Goal: Transaction & Acquisition: Obtain resource

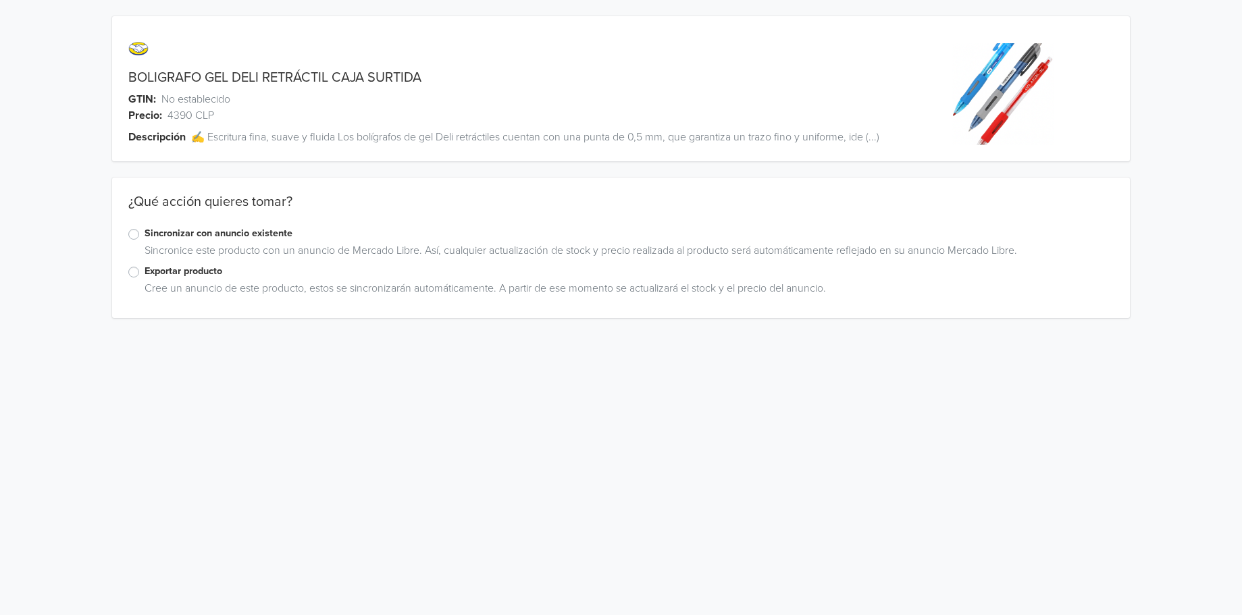
click at [145, 274] on label "Exportar producto" at bounding box center [630, 271] width 970 height 15
click at [0, 0] on input "Exportar producto" at bounding box center [0, 0] width 0 height 0
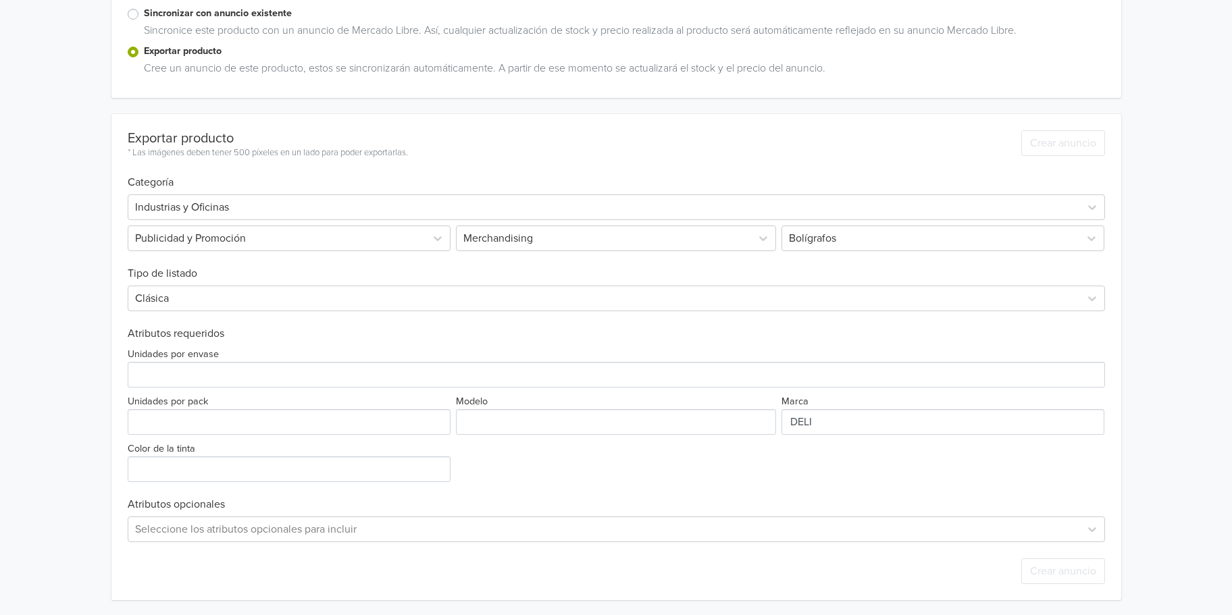
scroll to position [221, 0]
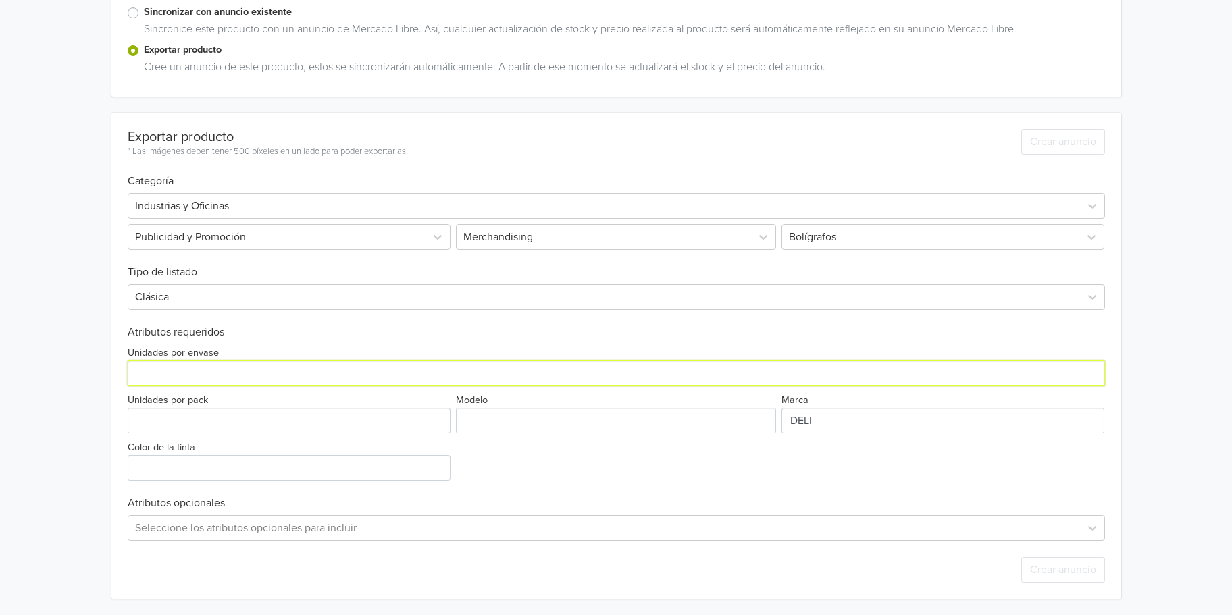
click at [246, 377] on input "Unidades por envase" at bounding box center [616, 374] width 977 height 26
type input "12"
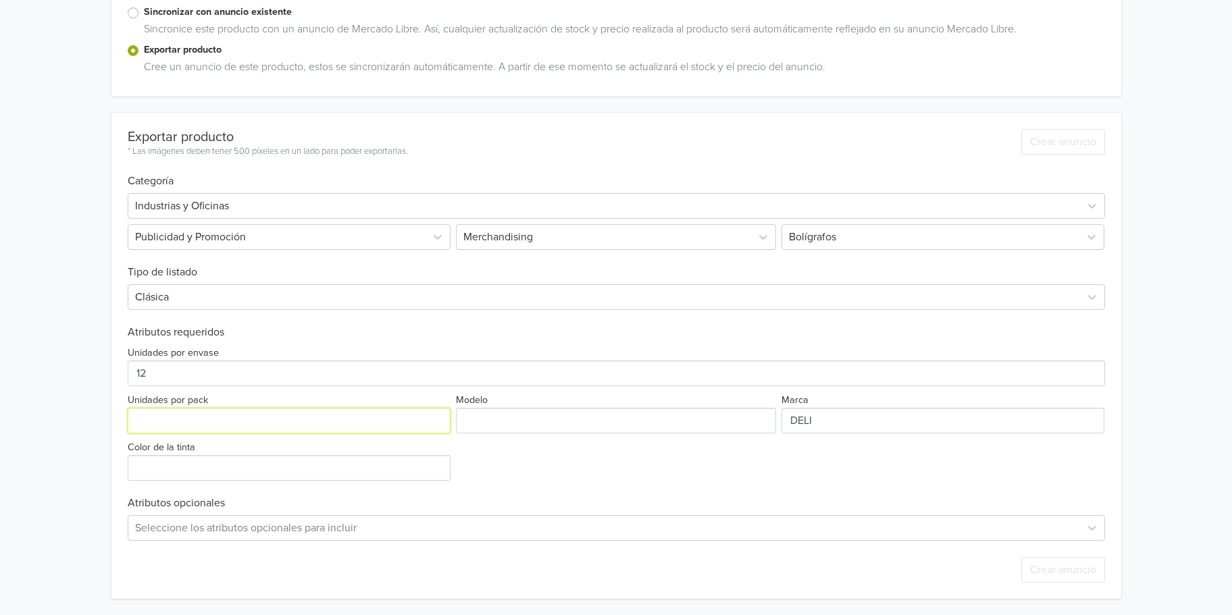
click at [195, 428] on input "Unidades por pack" at bounding box center [289, 421] width 323 height 26
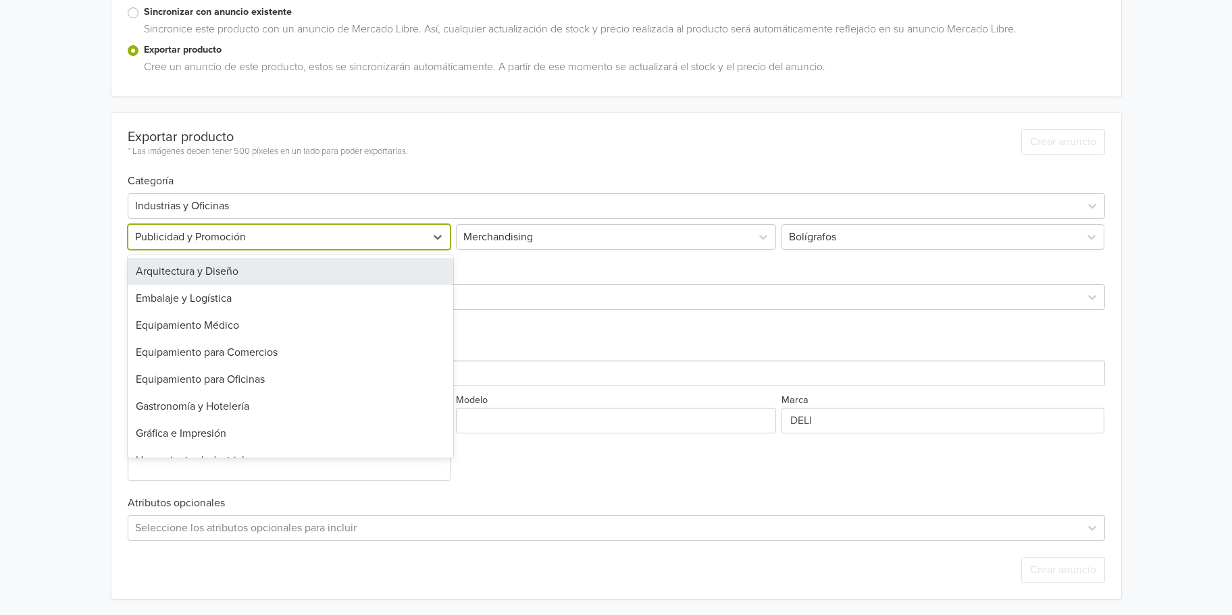
click at [306, 240] on div at bounding box center [277, 237] width 284 height 19
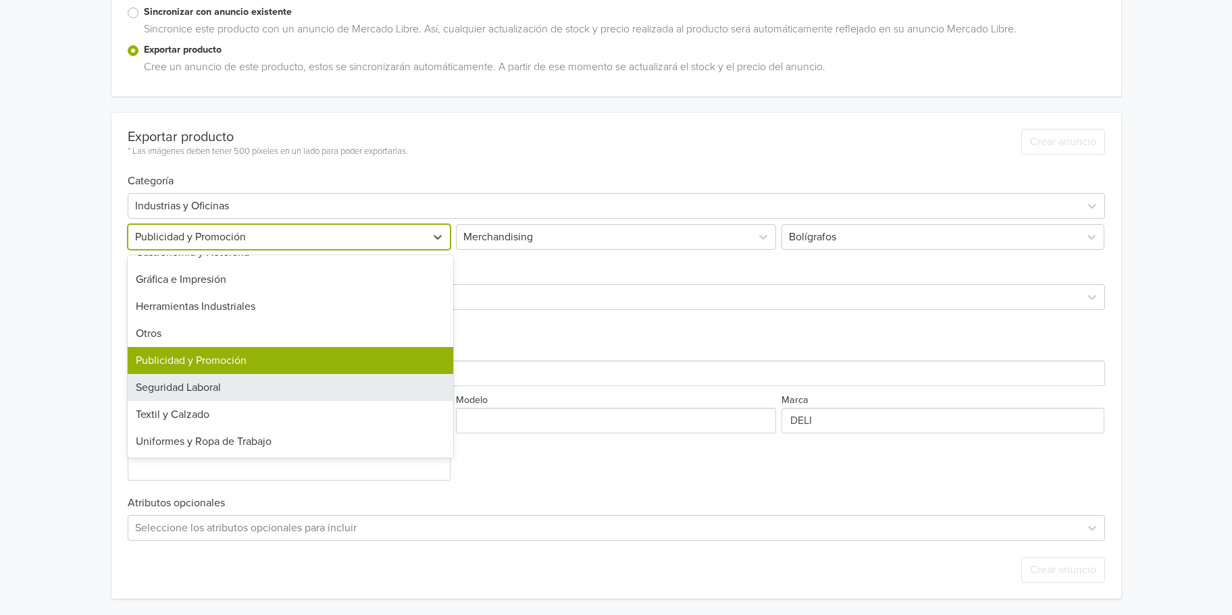
scroll to position [0, 0]
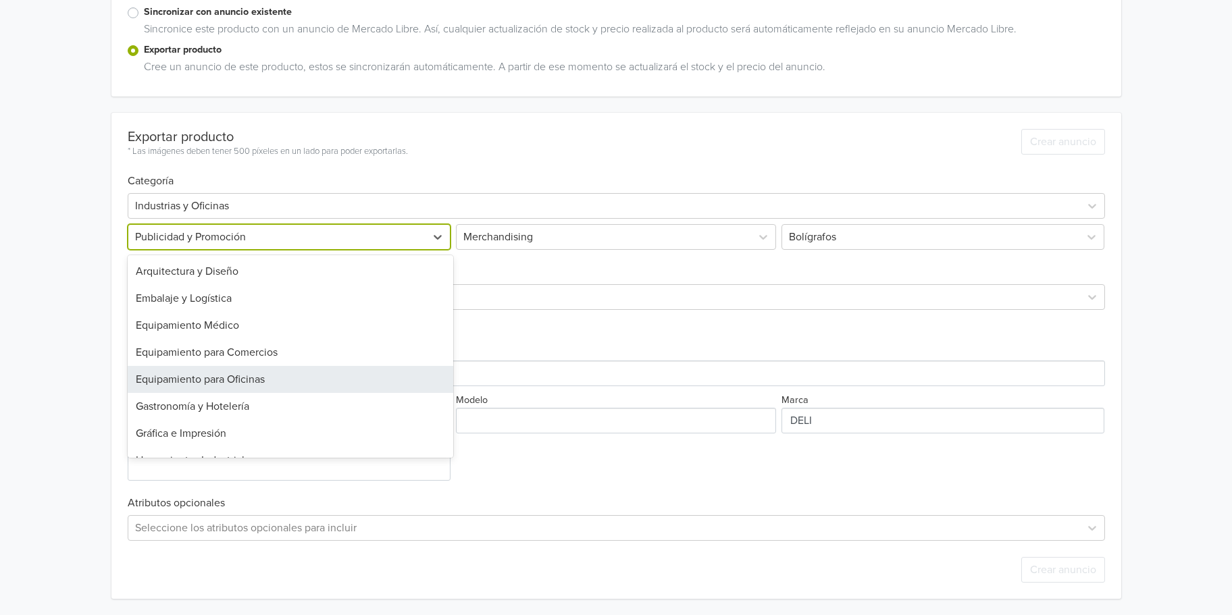
click at [271, 384] on div "Equipamiento para Oficinas" at bounding box center [290, 379] width 325 height 27
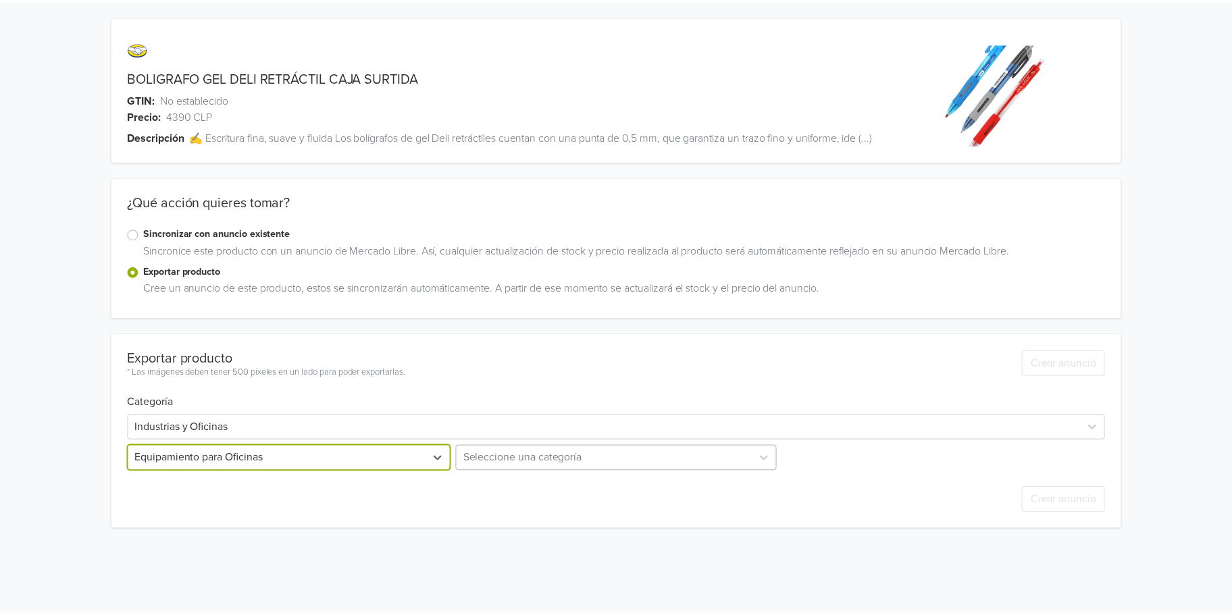
scroll to position [64, 0]
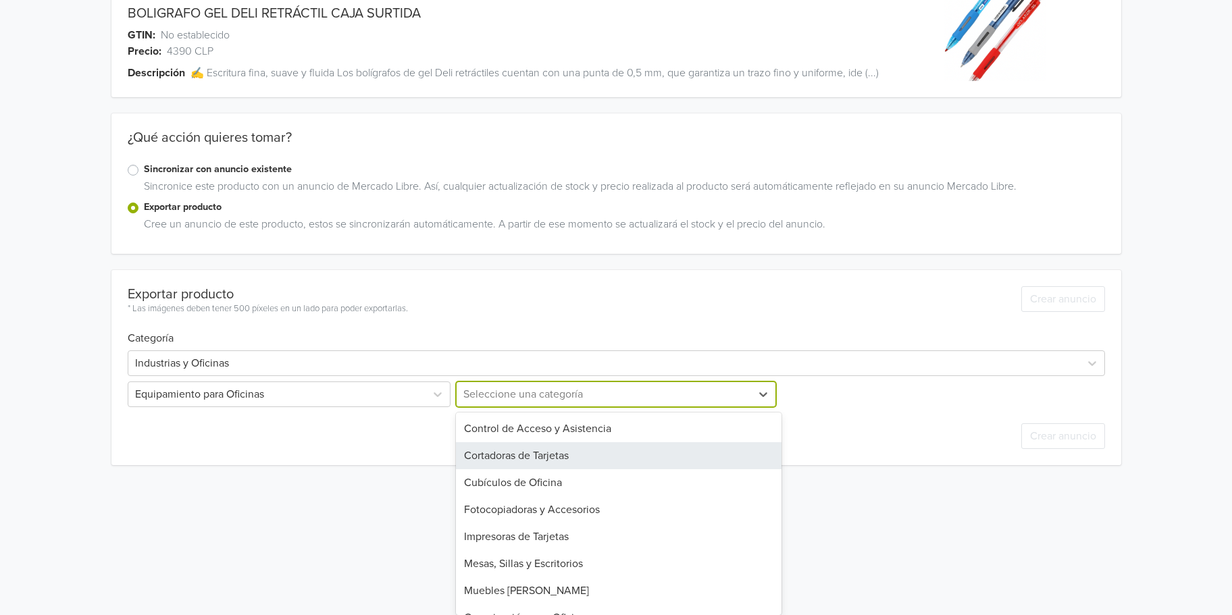
click at [552, 407] on div "Cortadoras de Tarjetas, 2 of 12. 12 results available. Use Up and Down to choos…" at bounding box center [615, 395] width 325 height 26
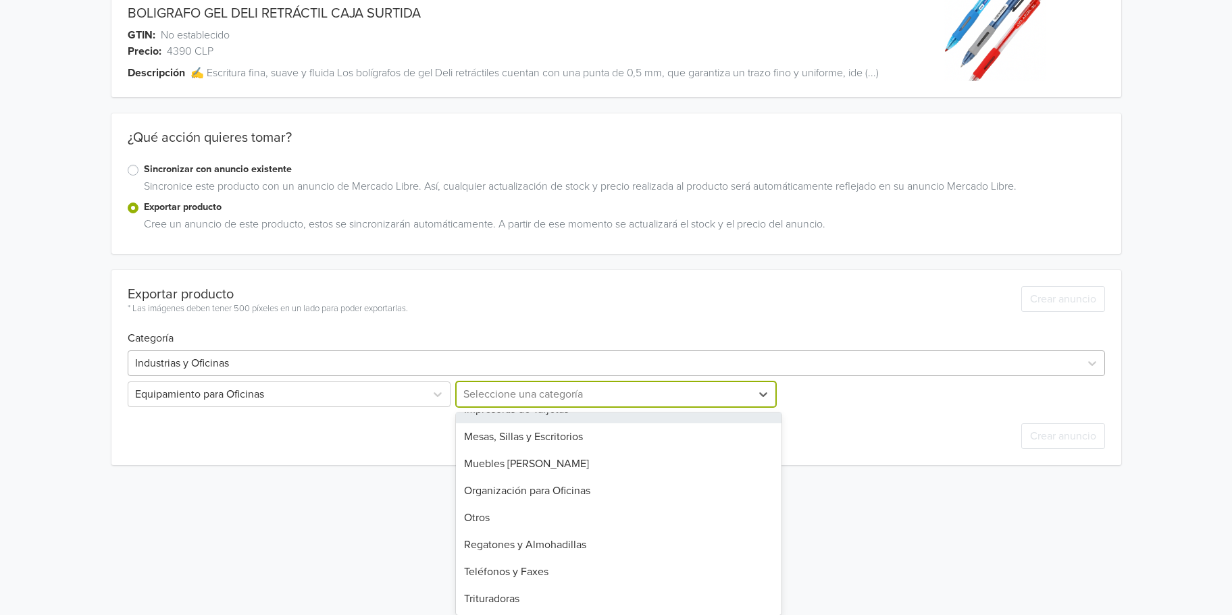
scroll to position [33, 0]
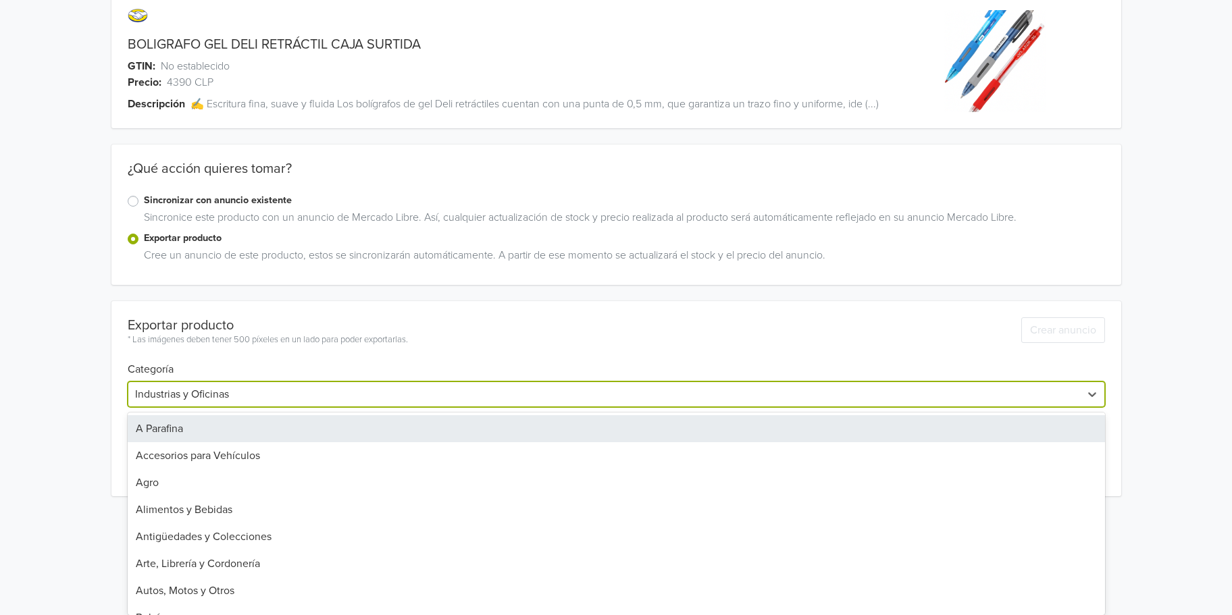
click at [261, 367] on div "Exportar producto * Las imágenes deben tener 500 píxeles en un lado para poder …" at bounding box center [616, 398] width 977 height 195
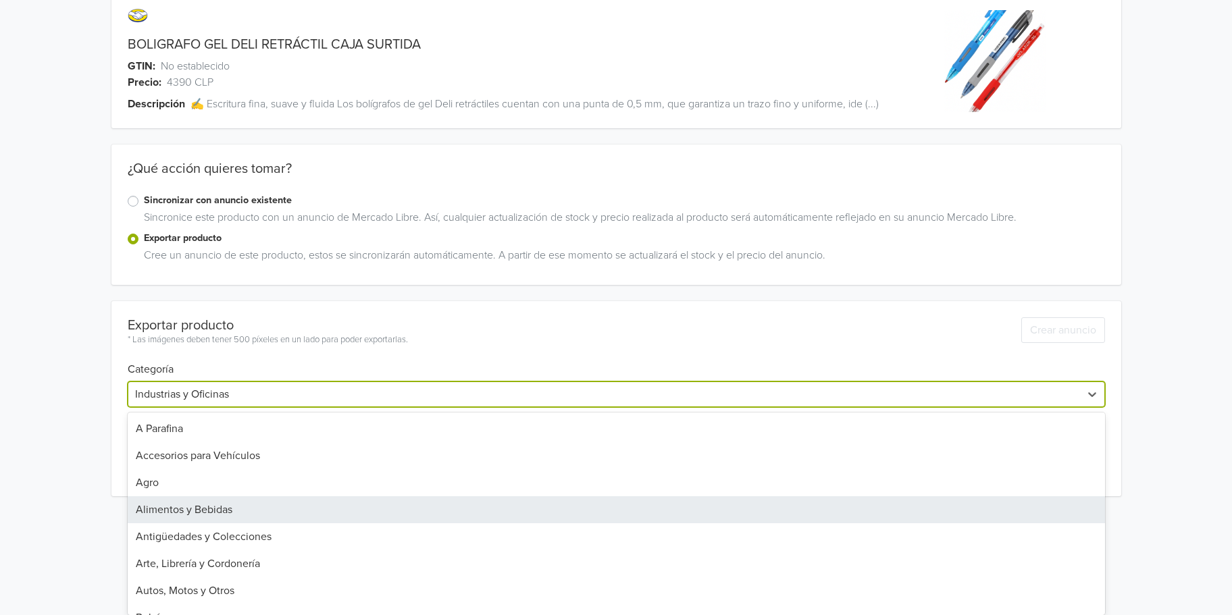
scroll to position [3, 0]
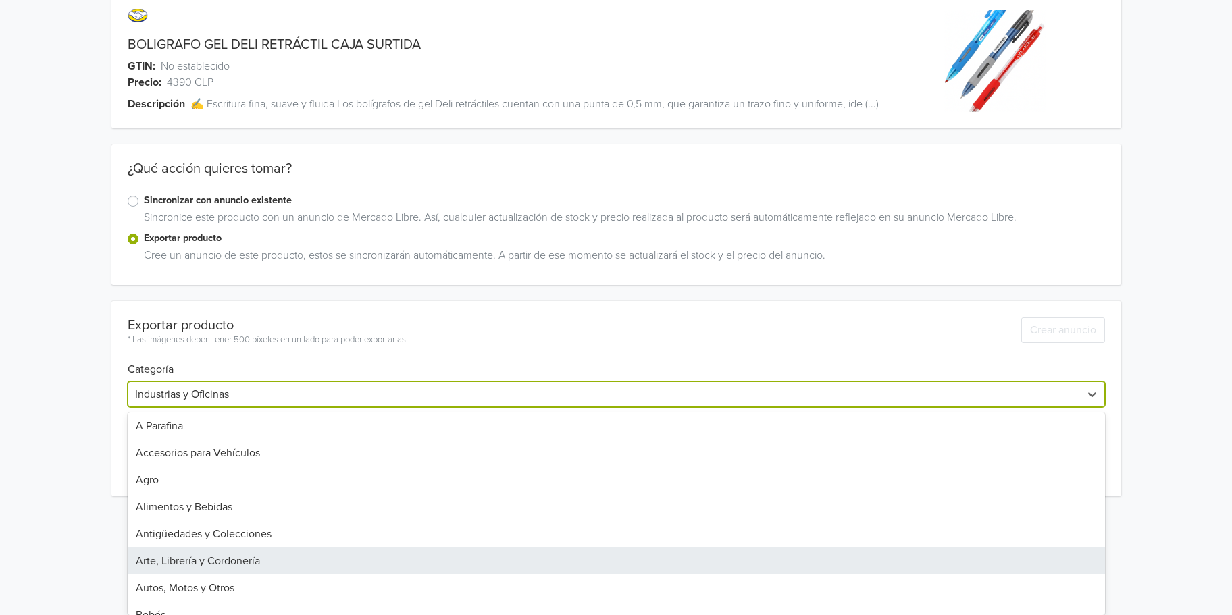
click at [362, 561] on div "Arte, Librería y Cordonería" at bounding box center [616, 561] width 977 height 27
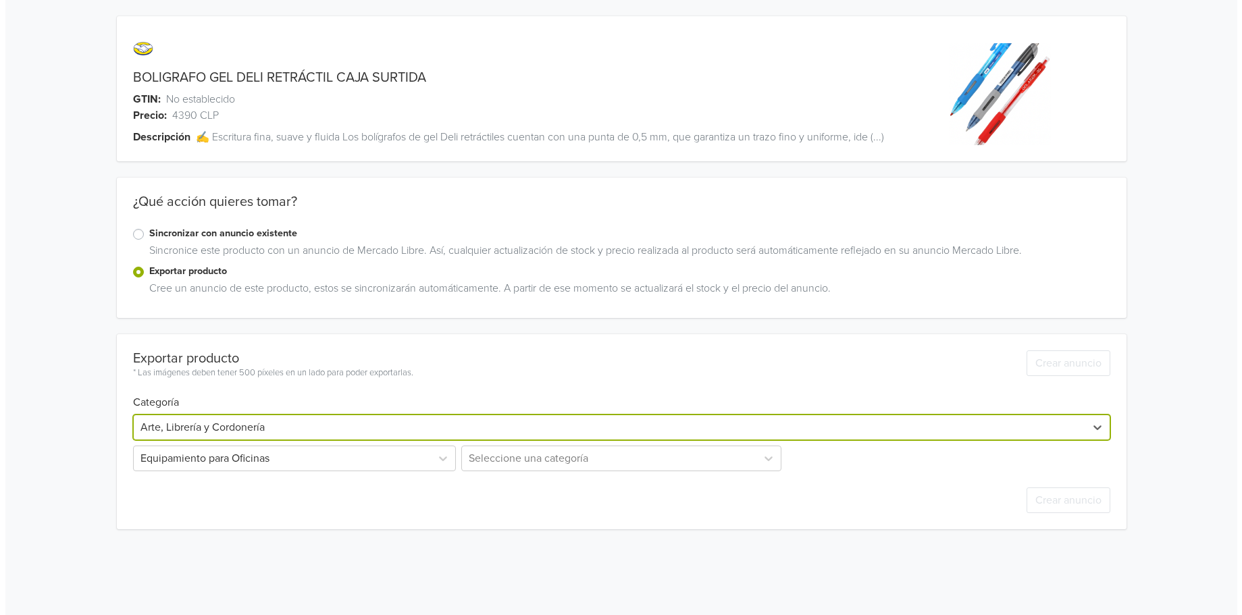
scroll to position [0, 0]
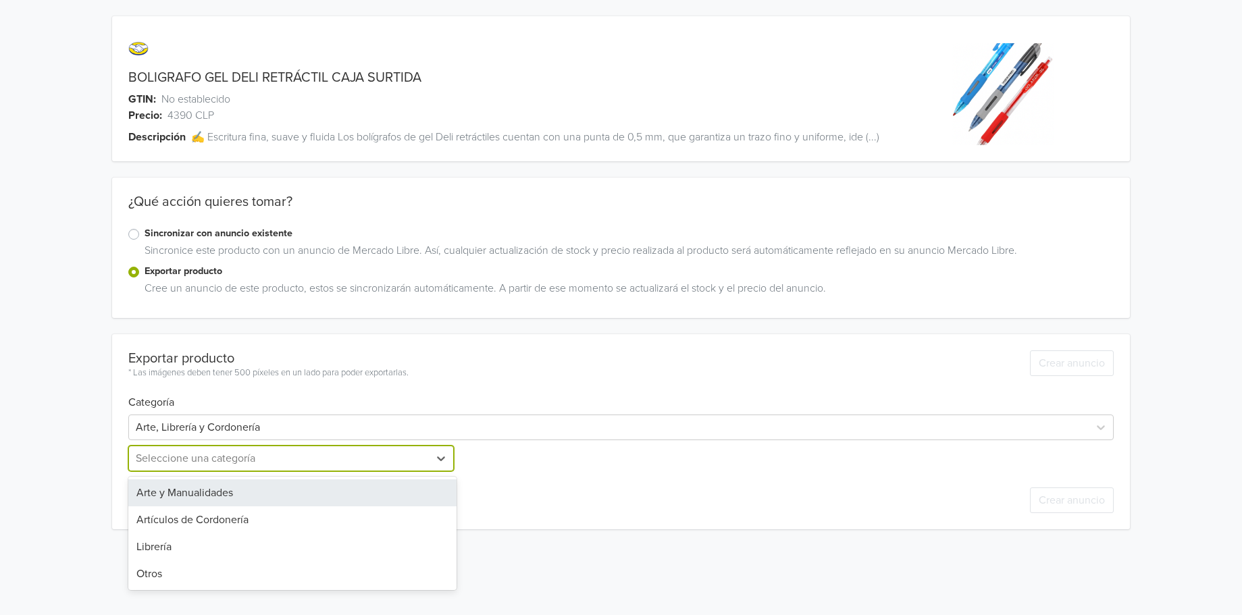
click at [292, 467] on div at bounding box center [279, 458] width 287 height 19
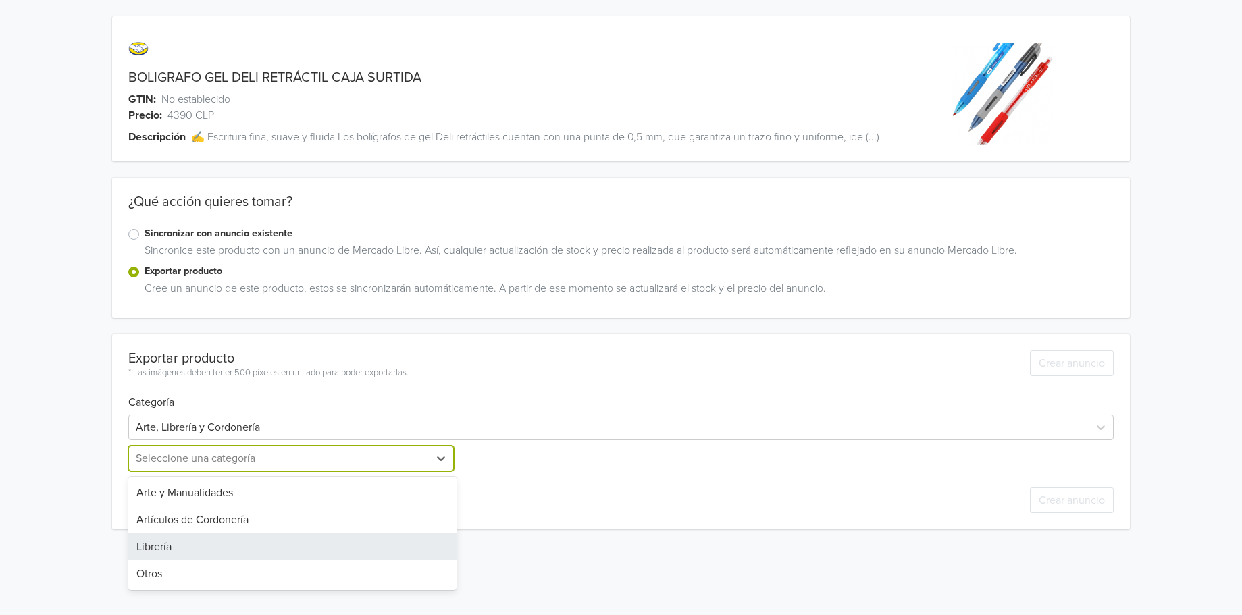
click at [251, 542] on div "Librería" at bounding box center [292, 546] width 329 height 27
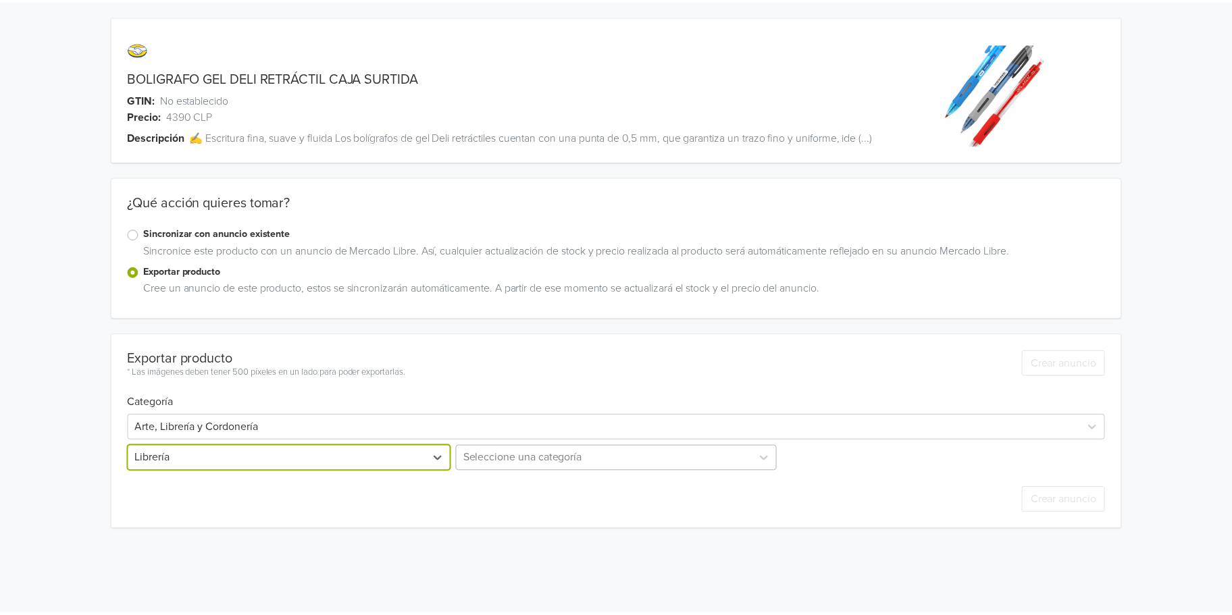
scroll to position [64, 0]
click at [563, 460] on div "Seleccione una categoría" at bounding box center [615, 459] width 325 height 26
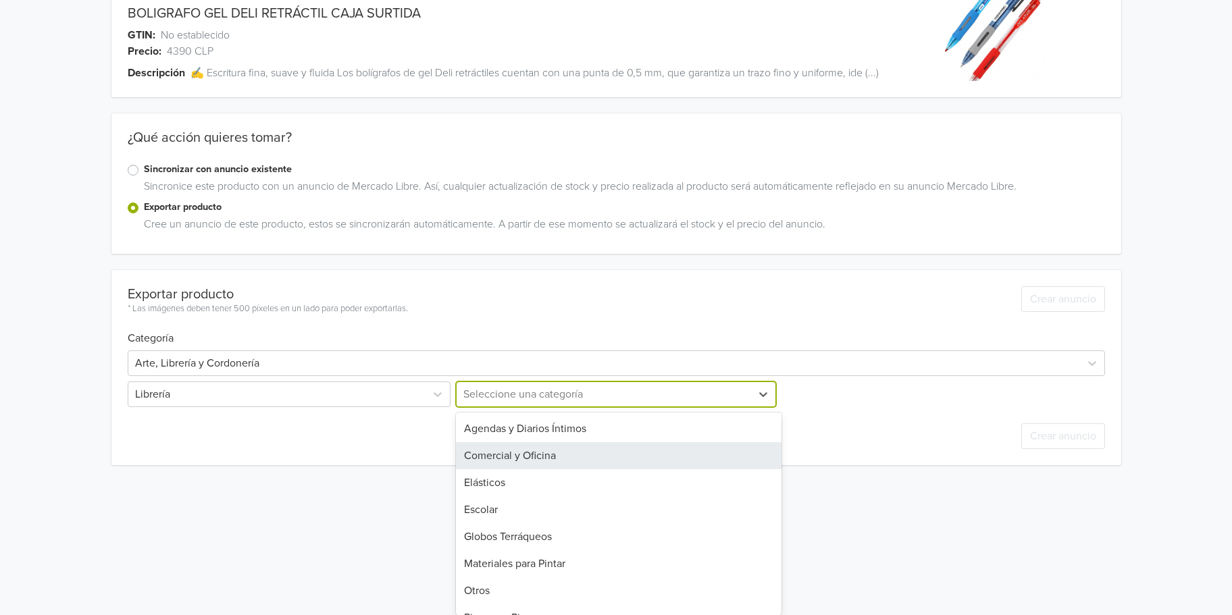
click at [563, 460] on div "Comercial y Oficina" at bounding box center [618, 455] width 325 height 27
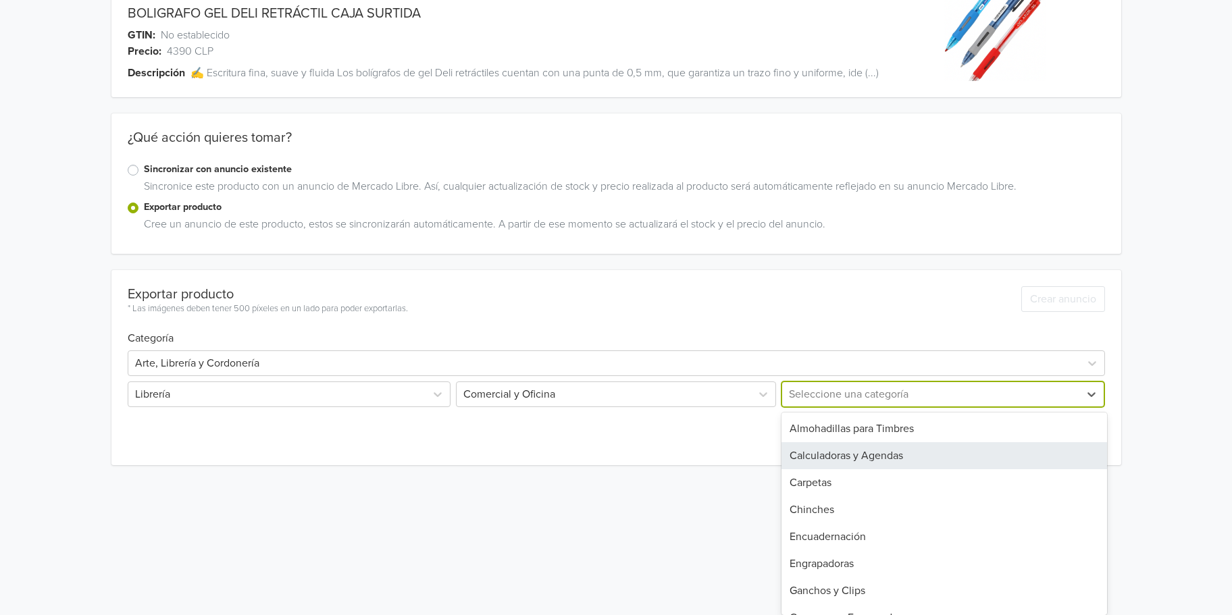
click at [837, 407] on div "Calculadoras y Agendas, 2 of 22. 22 results available. Use Up and Down to choos…" at bounding box center [941, 395] width 325 height 26
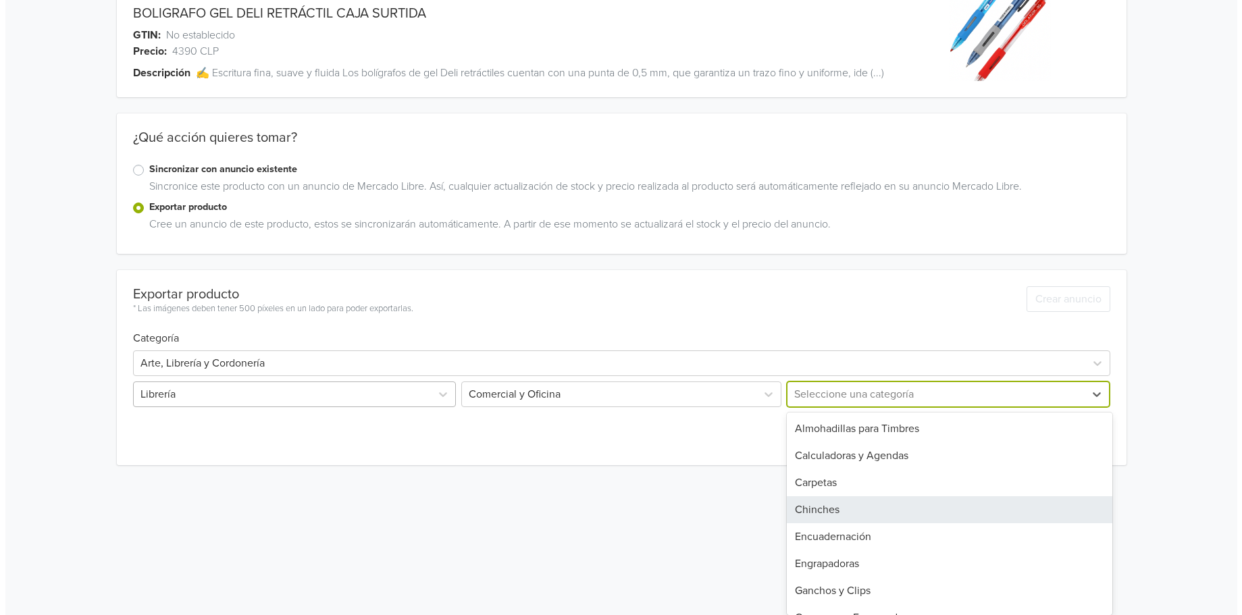
scroll to position [0, 0]
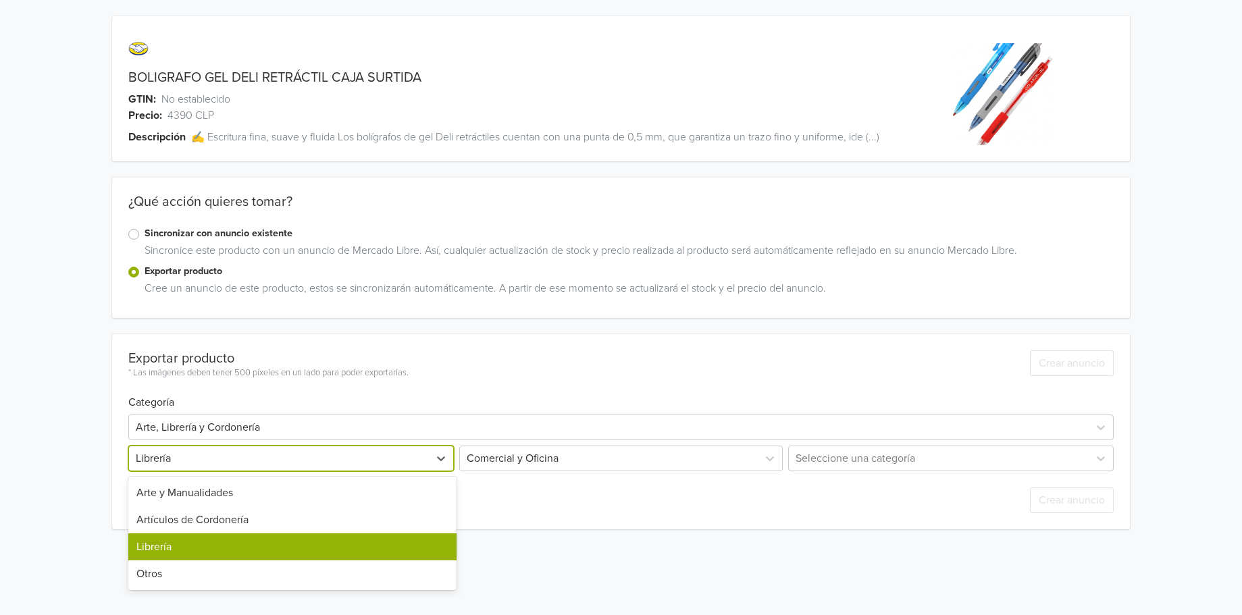
click at [356, 402] on div "Exportar producto * Las imágenes deben tener 500 píxeles en un lado para poder …" at bounding box center [621, 431] width 986 height 195
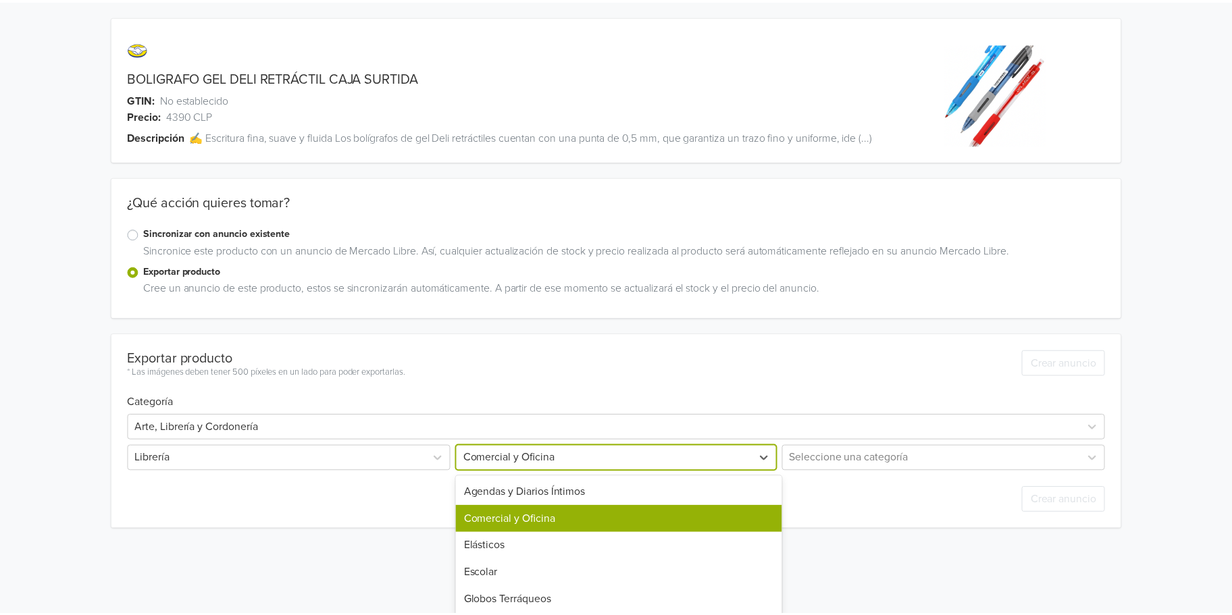
scroll to position [64, 0]
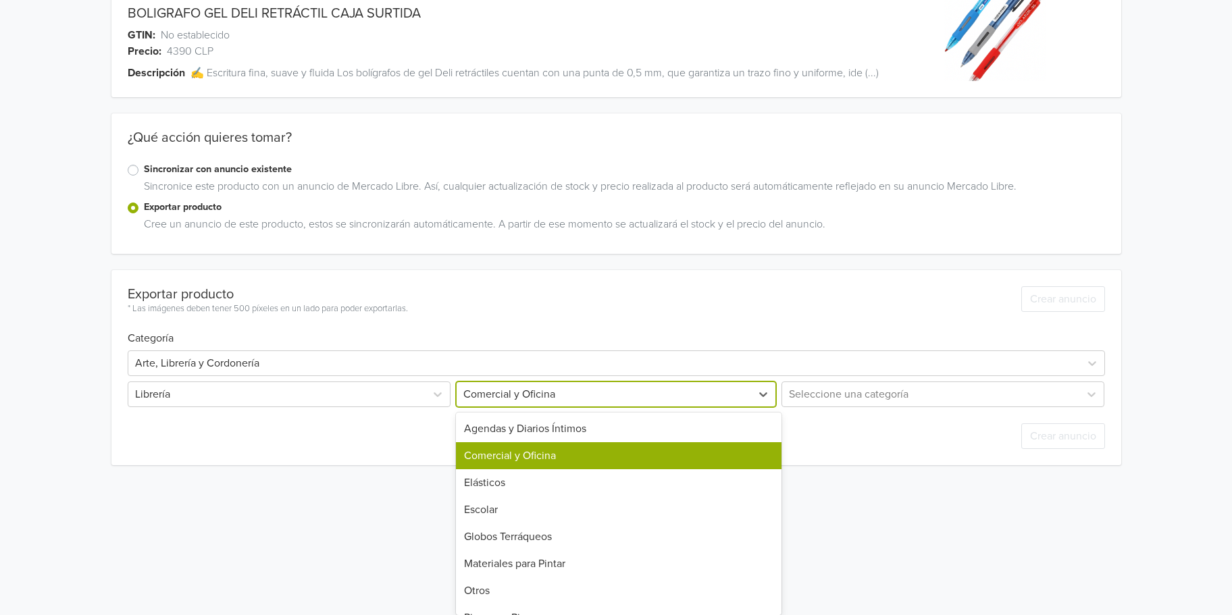
click at [591, 407] on div "Comercial y Oficina selected, 2 of 10. 10 results available. Use Up and Down to…" at bounding box center [615, 395] width 325 height 26
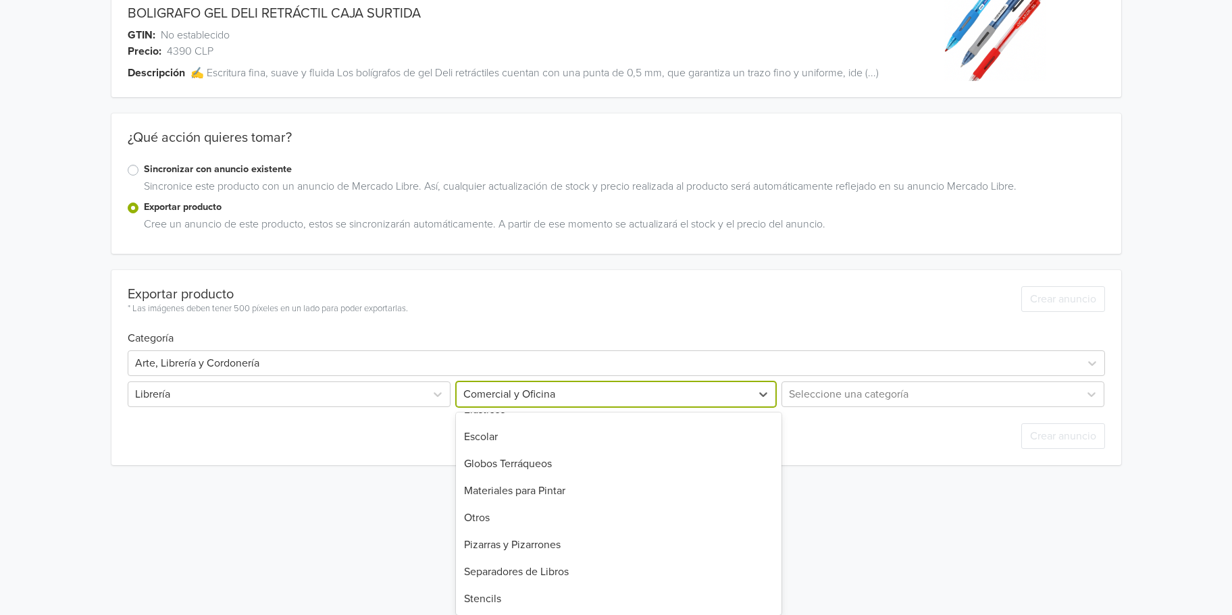
scroll to position [0, 0]
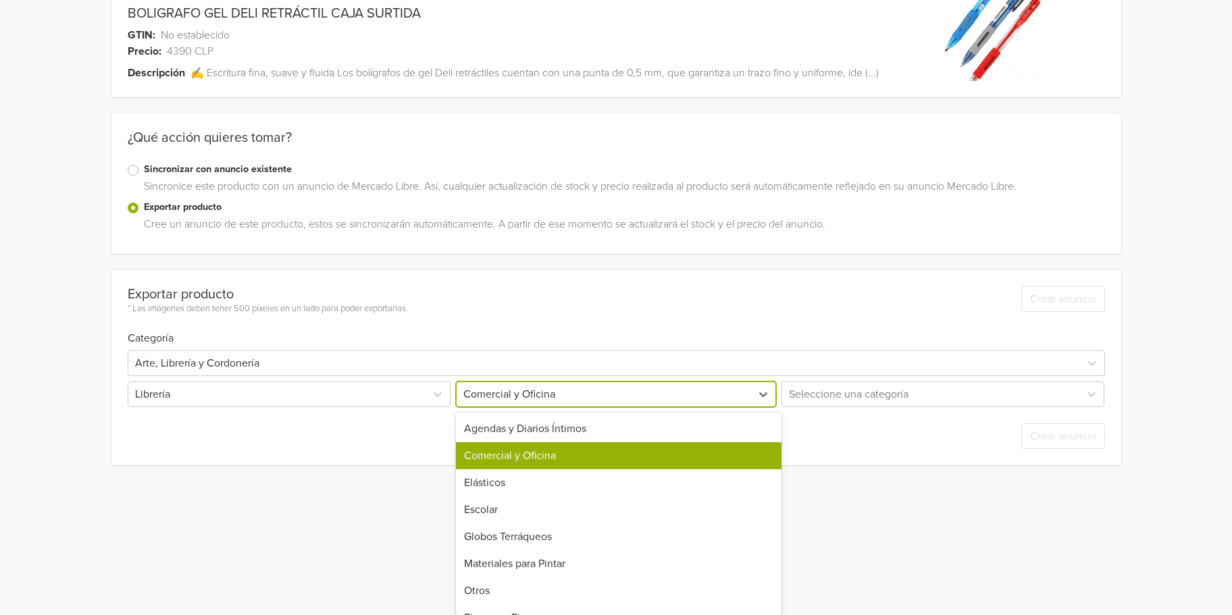
click at [549, 464] on div "Comercial y Oficina" at bounding box center [618, 455] width 325 height 27
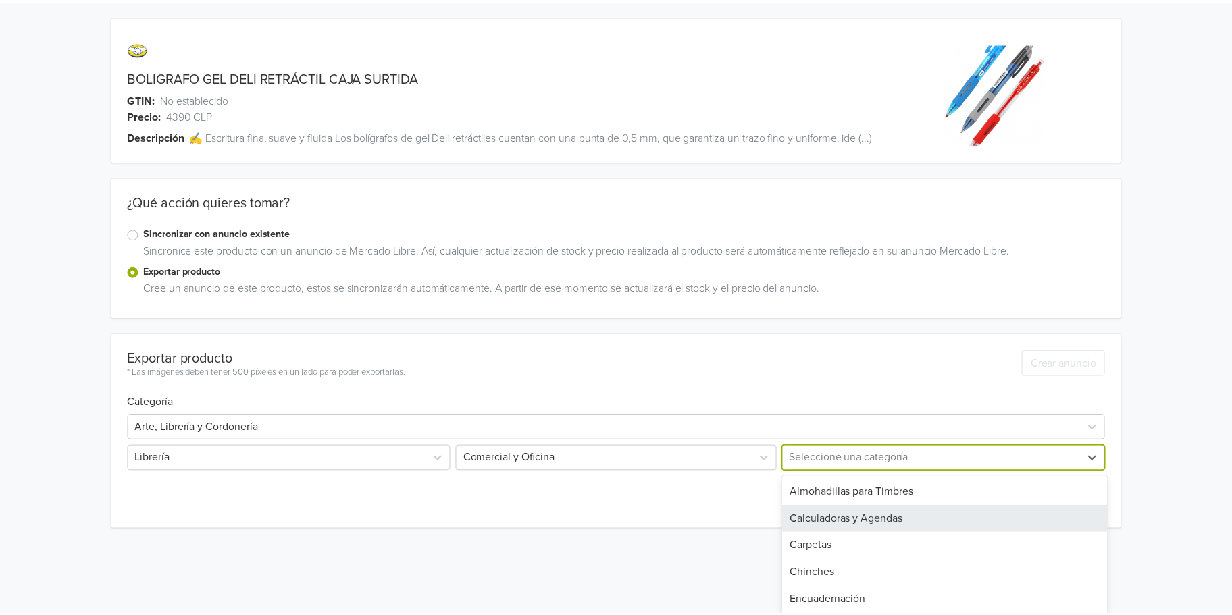
scroll to position [64, 0]
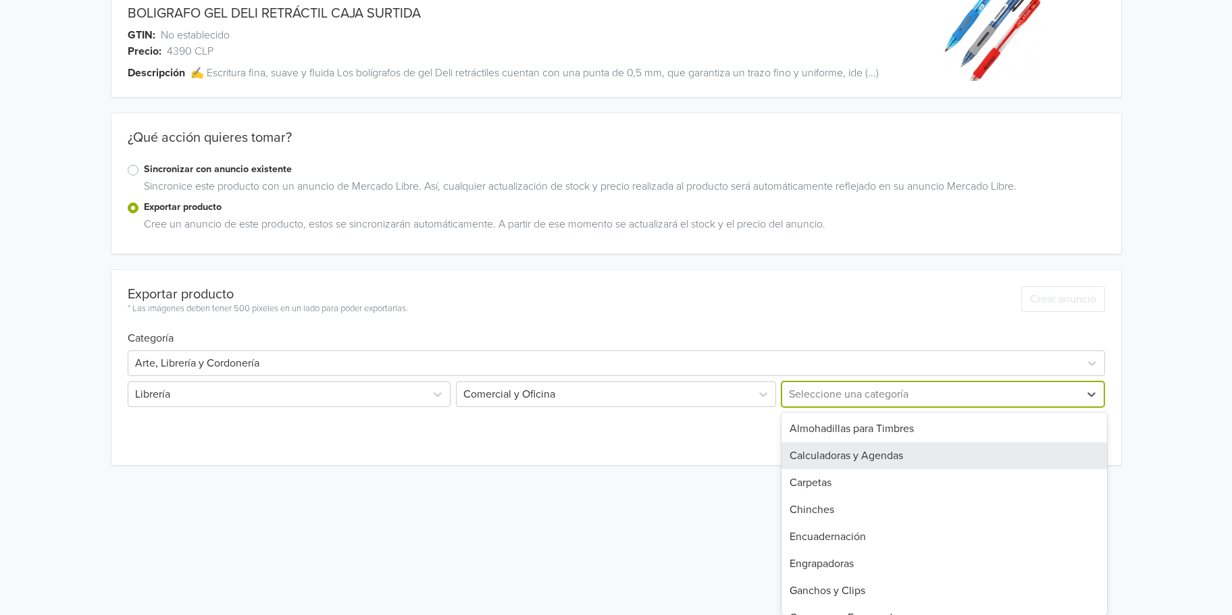
click at [849, 407] on div "Calculadoras y Agendas, 2 of 22. 22 results available. Use Up and Down to choos…" at bounding box center [941, 395] width 325 height 26
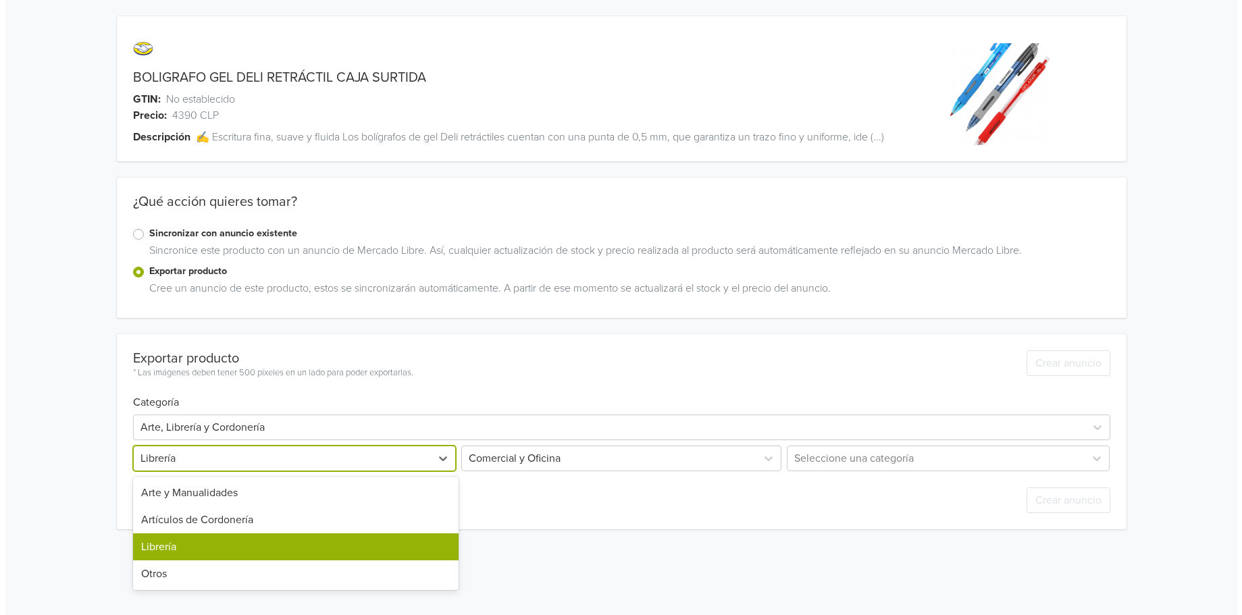
scroll to position [0, 0]
click at [228, 405] on div "Exportar producto * Las imágenes deben tener 500 píxeles en un lado para poder …" at bounding box center [621, 431] width 986 height 195
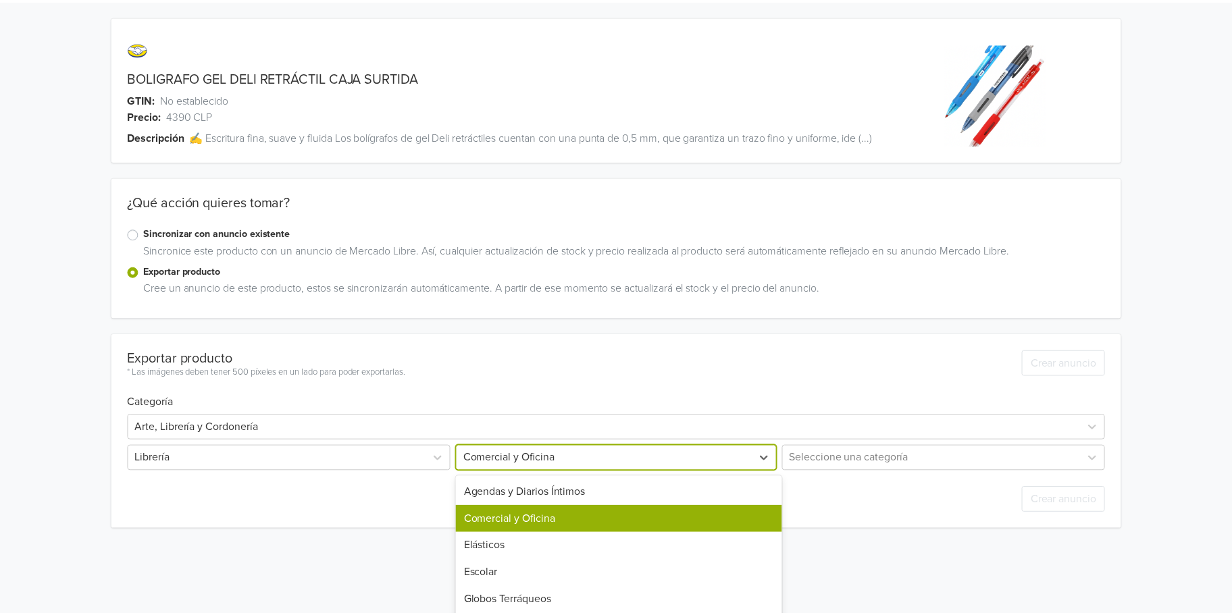
scroll to position [64, 0]
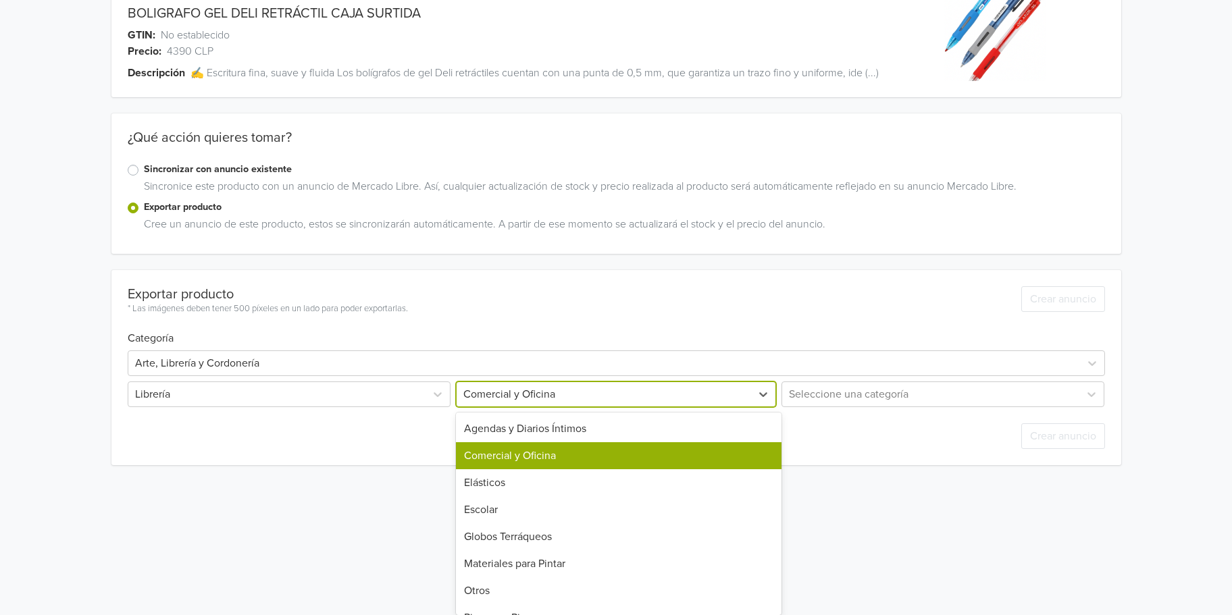
click at [535, 407] on div "Comercial y Oficina selected, 2 of 10. 10 results available. Use Up and Down to…" at bounding box center [615, 395] width 325 height 26
click at [540, 502] on div "Escolar" at bounding box center [618, 509] width 325 height 27
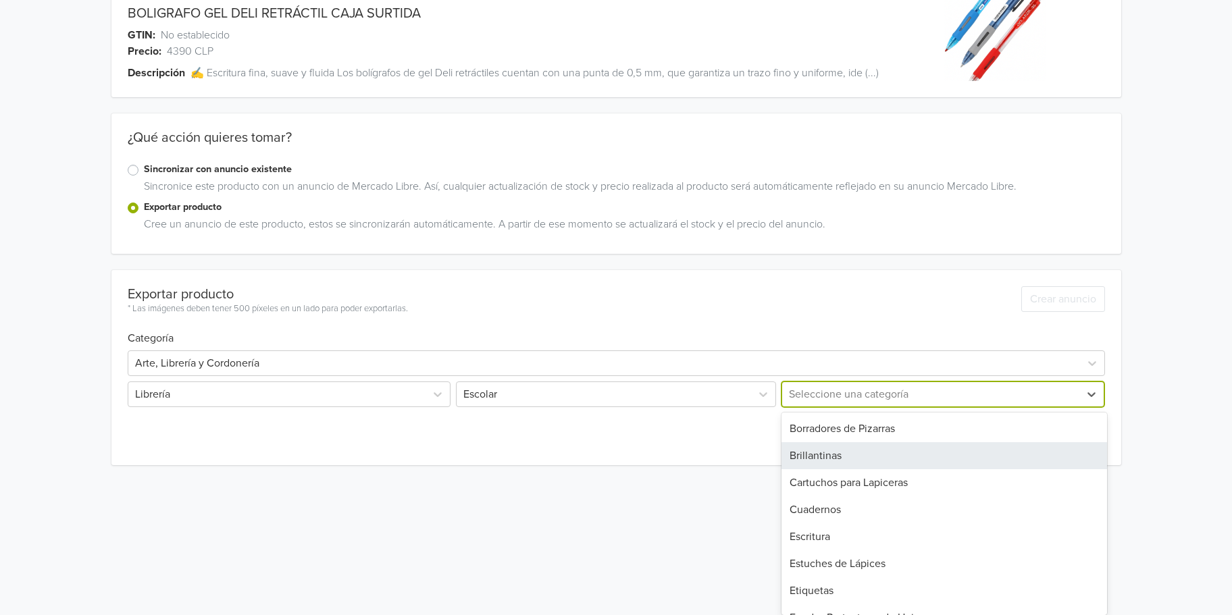
click at [845, 407] on div "Brillantinas, 2 of 18. 18 results available. Use Up and Down to choose options,…" at bounding box center [941, 395] width 325 height 26
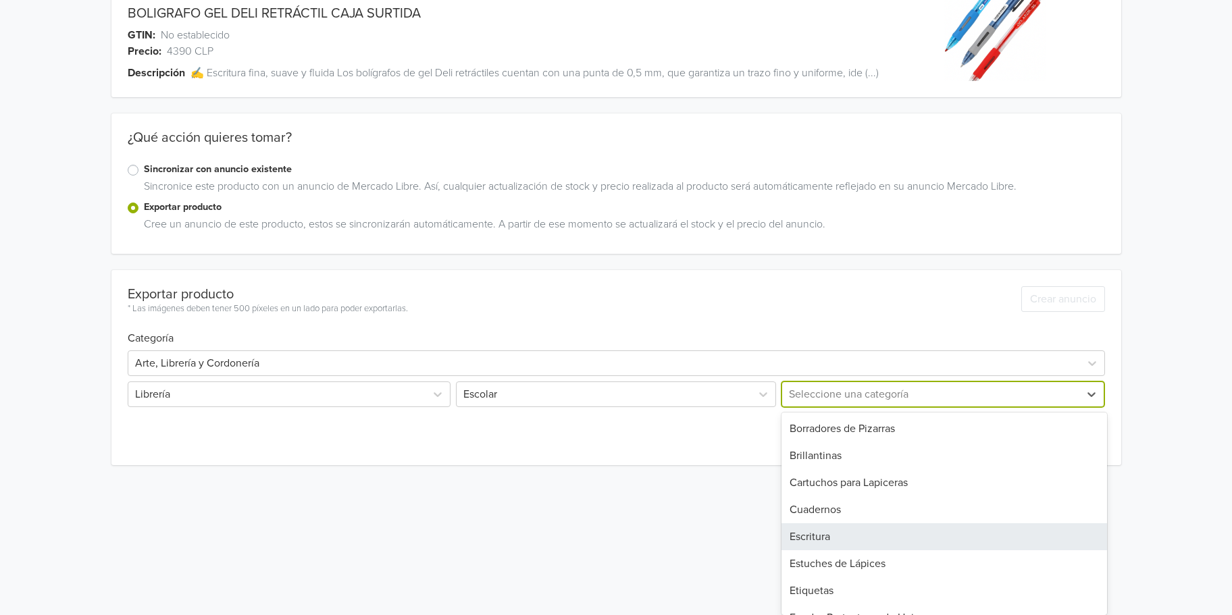
click at [844, 538] on div "Escritura" at bounding box center [943, 536] width 325 height 27
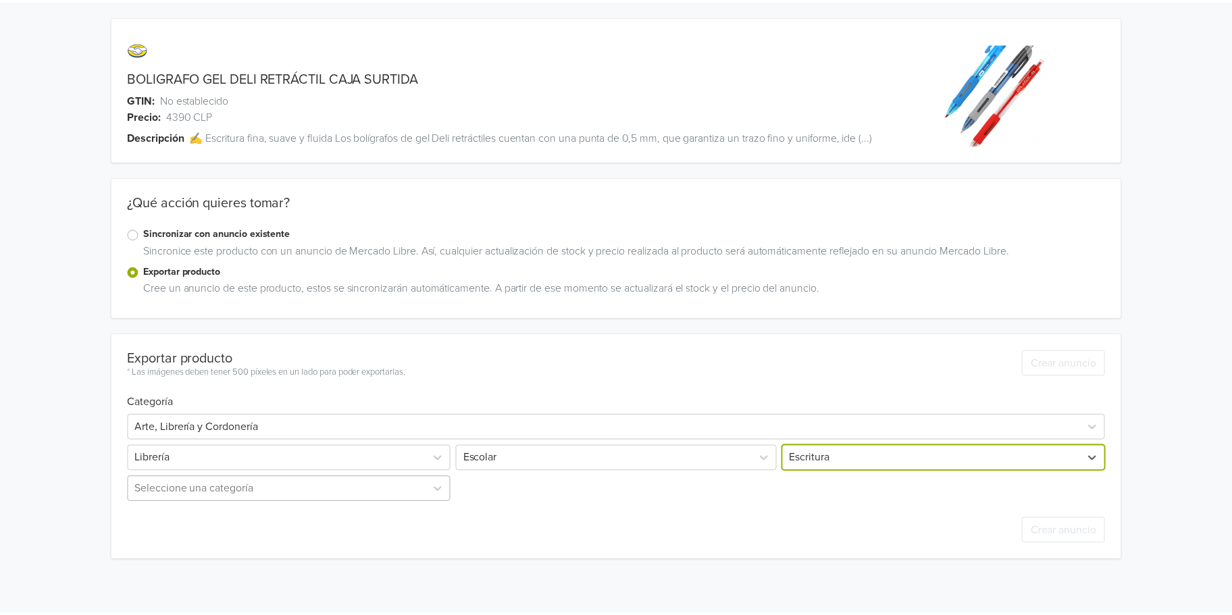
scroll to position [95, 0]
click at [203, 495] on div "Seleccione una categoría" at bounding box center [290, 490] width 325 height 26
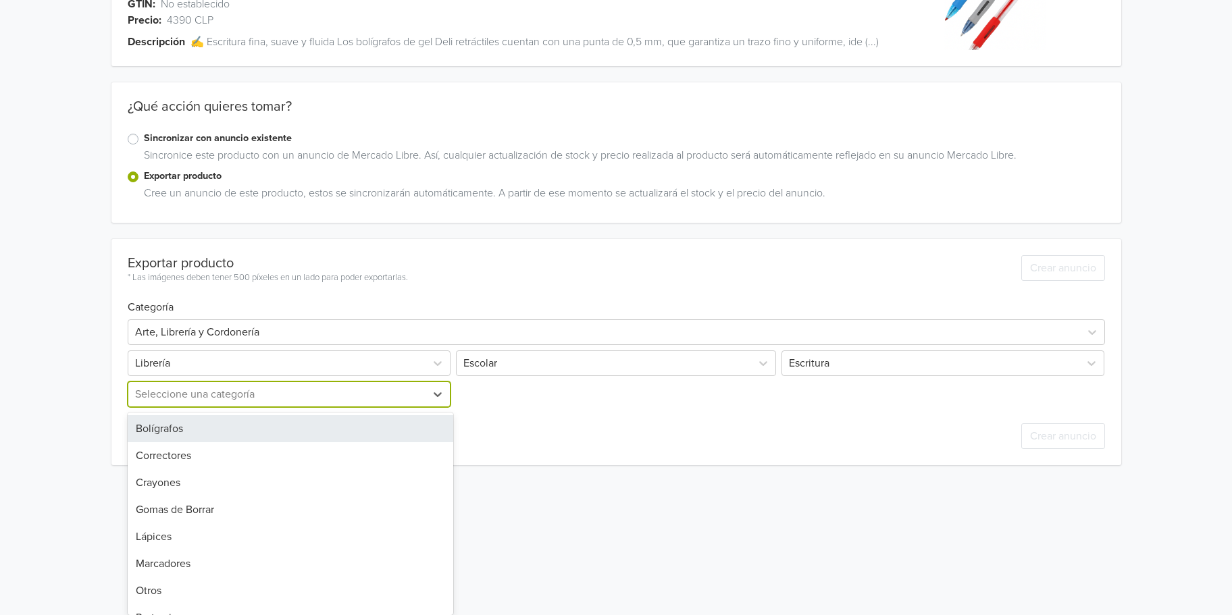
click at [195, 434] on div "Bolígrafos" at bounding box center [290, 428] width 325 height 27
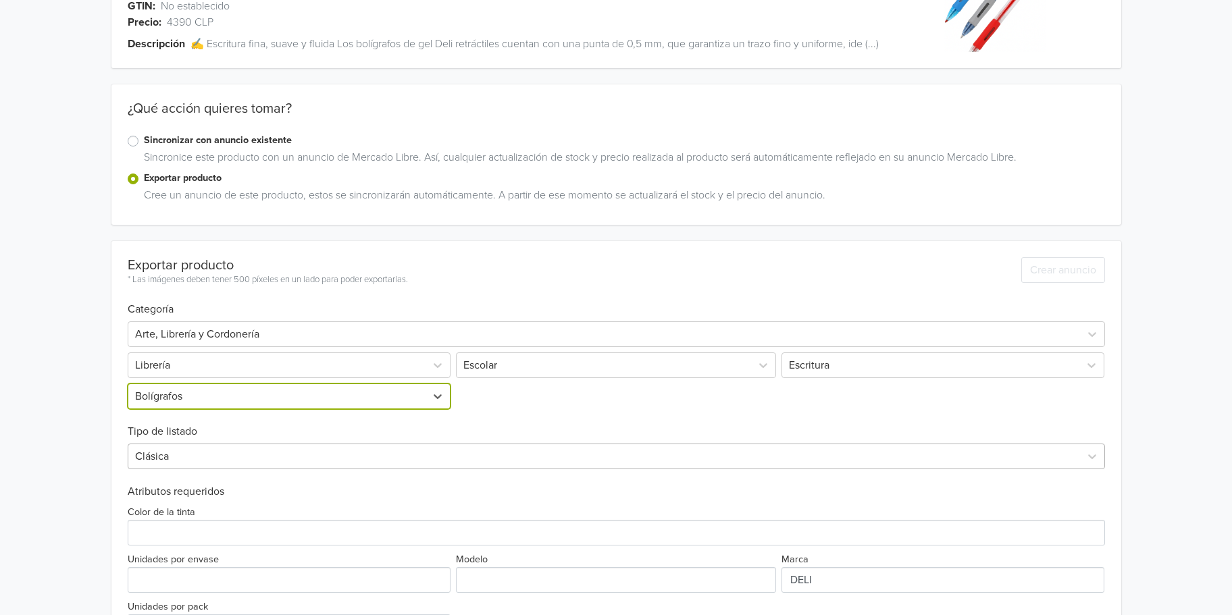
scroll to position [172, 0]
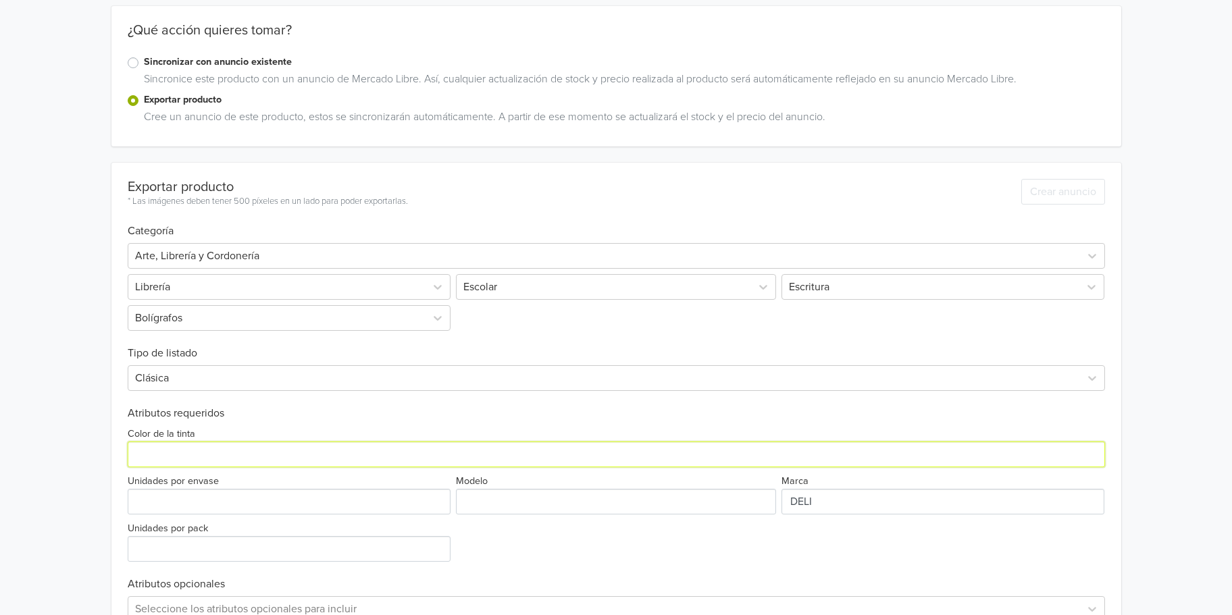
click at [199, 456] on input "Color de la tinta" at bounding box center [616, 455] width 977 height 26
type input "SURTIDO"
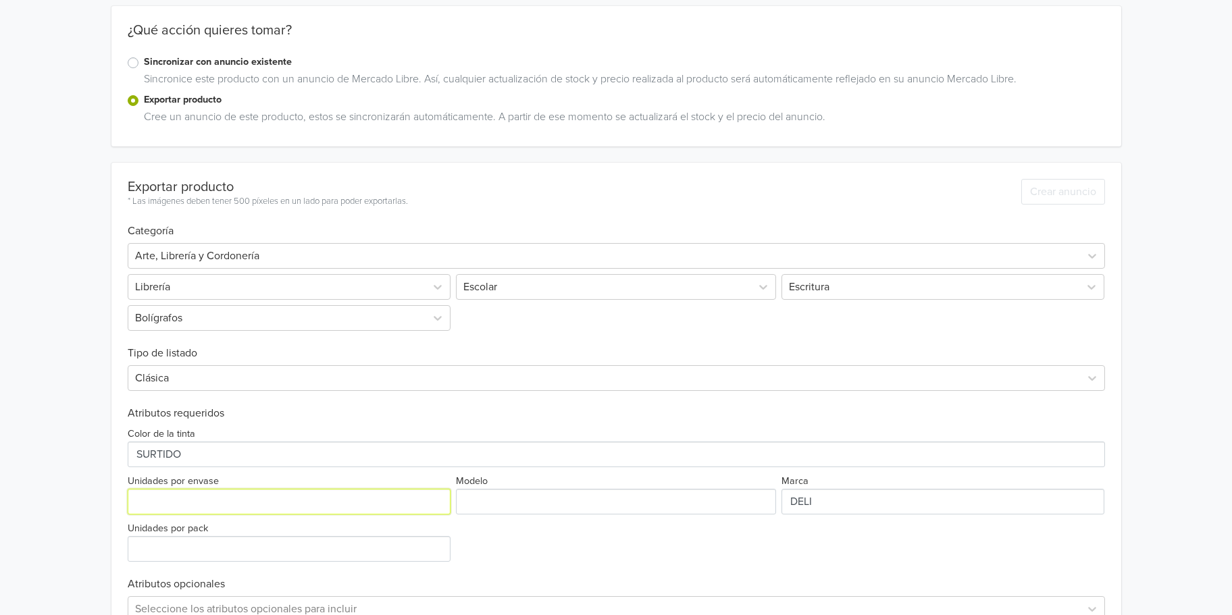
click at [207, 508] on input "Unidades por envase" at bounding box center [289, 502] width 323 height 26
type input "12"
click at [527, 506] on input "Modelo" at bounding box center [616, 502] width 320 height 26
type input "d"
drag, startPoint x: 504, startPoint y: 507, endPoint x: 436, endPoint y: 504, distance: 68.3
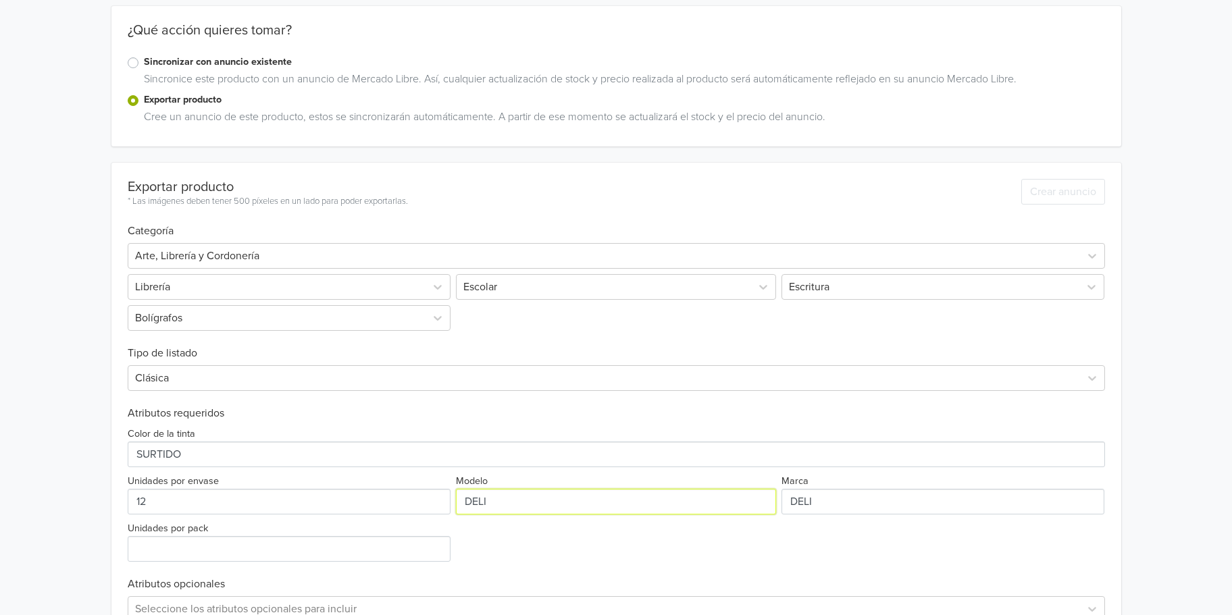
click at [436, 504] on div "Color de la tinta Unidades por envase 12 Modelo Marca Unidades por pack" at bounding box center [616, 491] width 977 height 142
type input "GEL"
click at [232, 556] on input "Unidades por pack" at bounding box center [289, 549] width 323 height 26
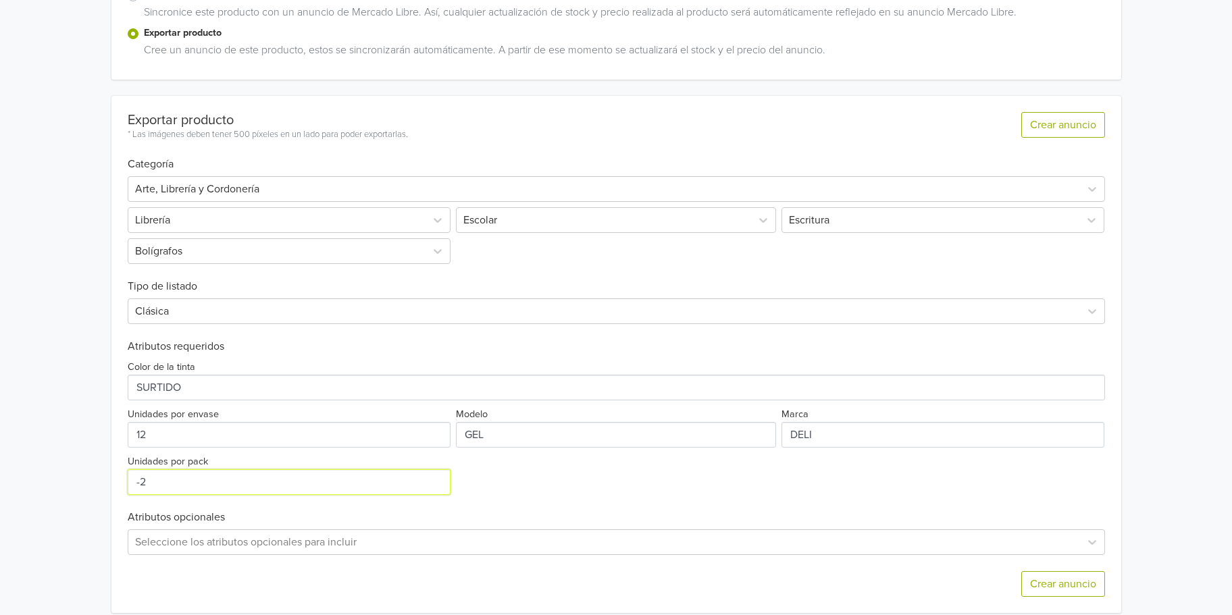
scroll to position [253, 0]
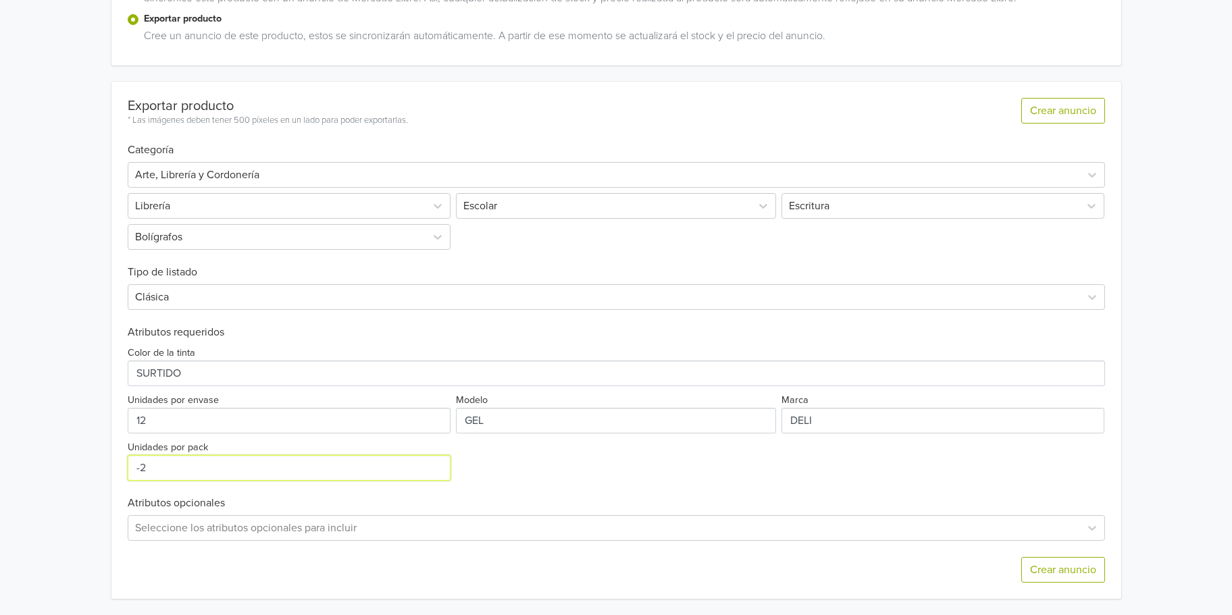
drag, startPoint x: 176, startPoint y: 475, endPoint x: 110, endPoint y: 469, distance: 65.8
click at [110, 469] on div "BOLIGRAFO GEL DELI RETRÁCTIL CAJA SURTIDA GTIN: No establecido Precio: 4390 CLP…" at bounding box center [615, 181] width 1211 height 868
type input "1"
click at [706, 464] on div "Color de la tinta Unidades por envase 12 Modelo Marca Unidades por pack 1" at bounding box center [616, 410] width 977 height 142
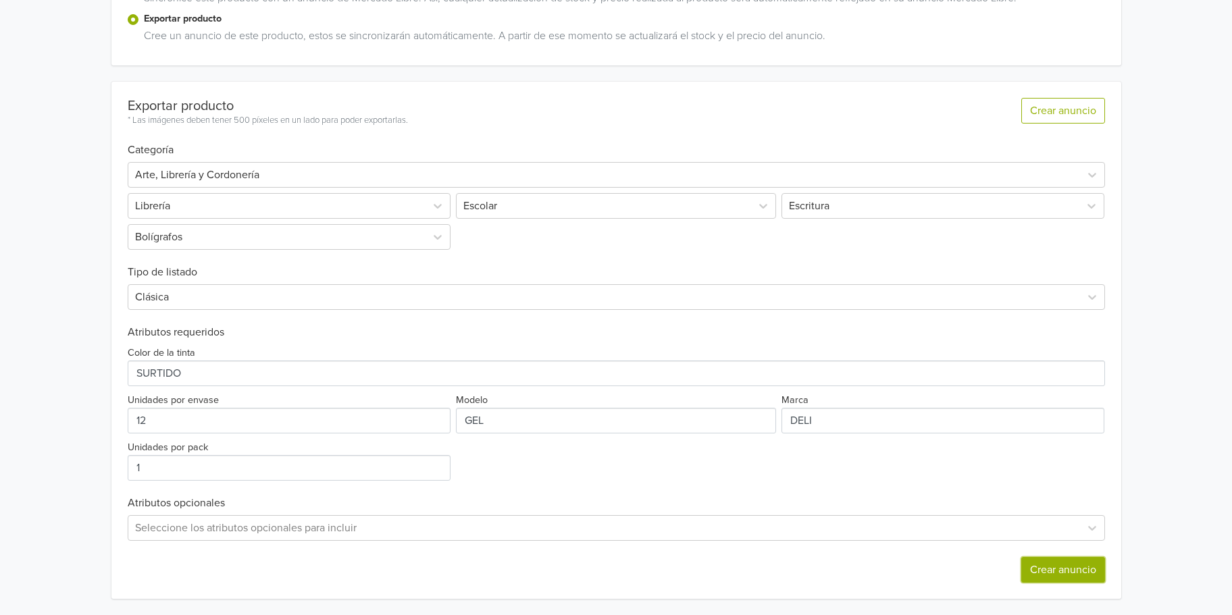
click at [1082, 580] on button "Crear anuncio" at bounding box center [1063, 570] width 84 height 26
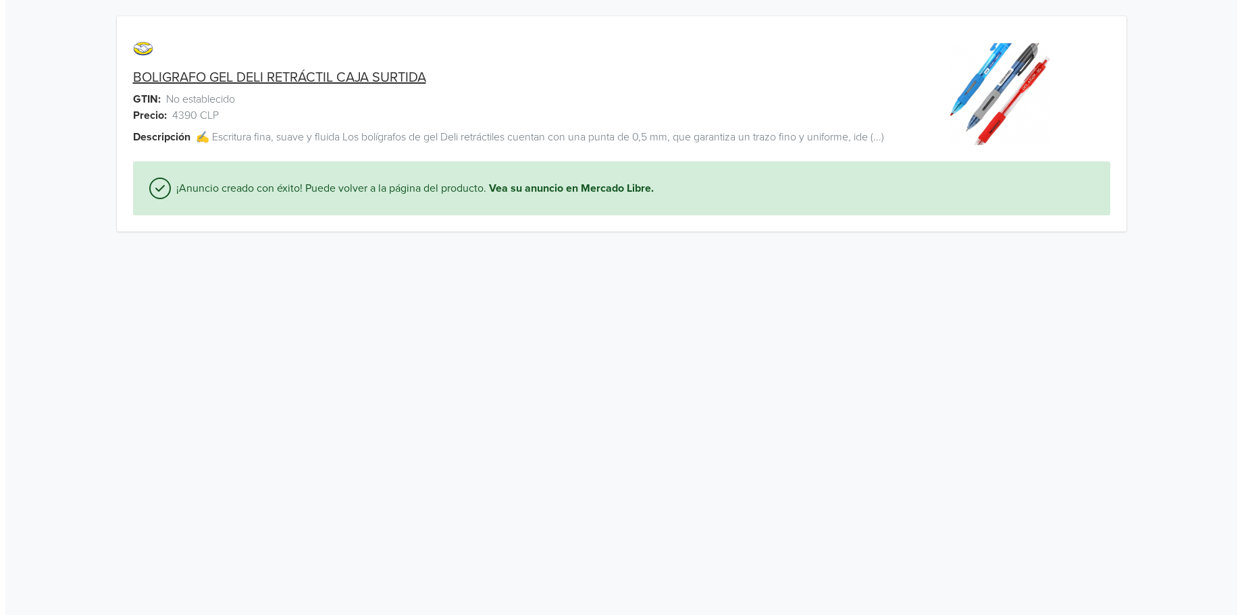
scroll to position [0, 0]
click at [352, 81] on link "BOLIGRAFO GEL DELI RETRÁCTIL CAJA SURTIDA" at bounding box center [274, 78] width 293 height 16
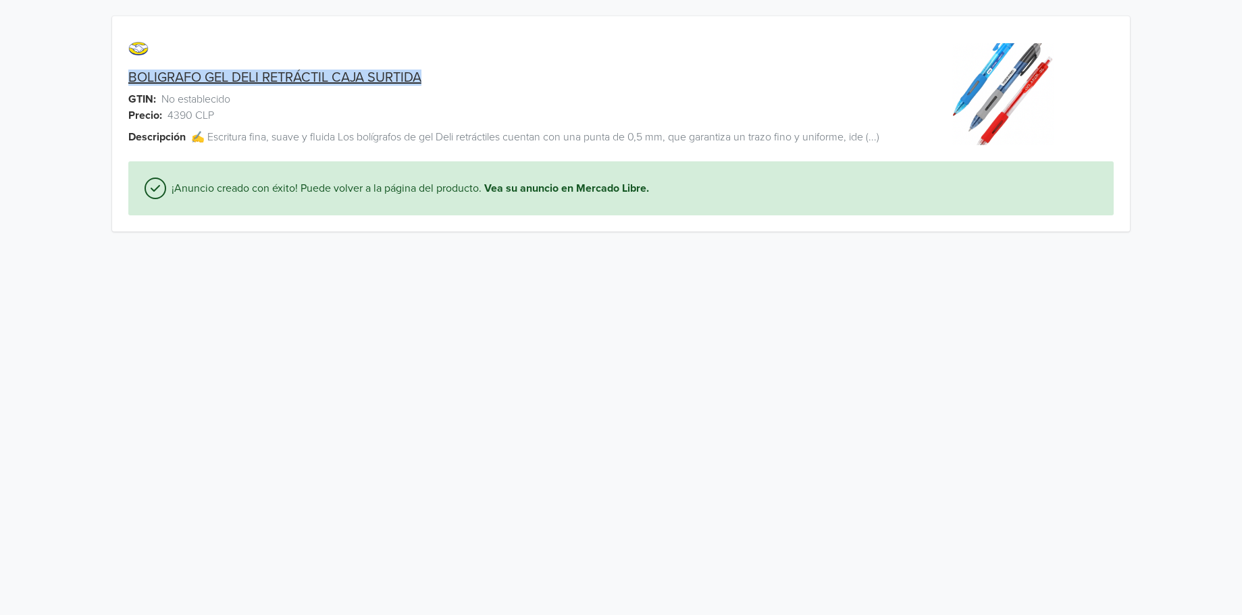
drag, startPoint x: 124, startPoint y: 76, endPoint x: 470, endPoint y: 72, distance: 346.4
click at [470, 72] on div "BOLIGRAFO GEL DELI RETRÁCTIL CAJA SURTIDA" at bounding box center [494, 78] width 764 height 16
copy link "BOLIGRAFO GEL DELI RETRÁCTIL CAJA SURTIDA"
